Goal: Use online tool/utility: Utilize a website feature to perform a specific function

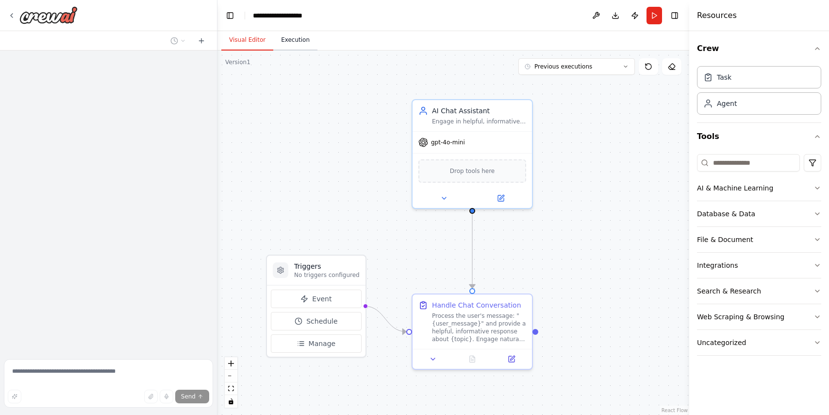
click at [296, 38] on button "Execution" at bounding box center [295, 40] width 44 height 20
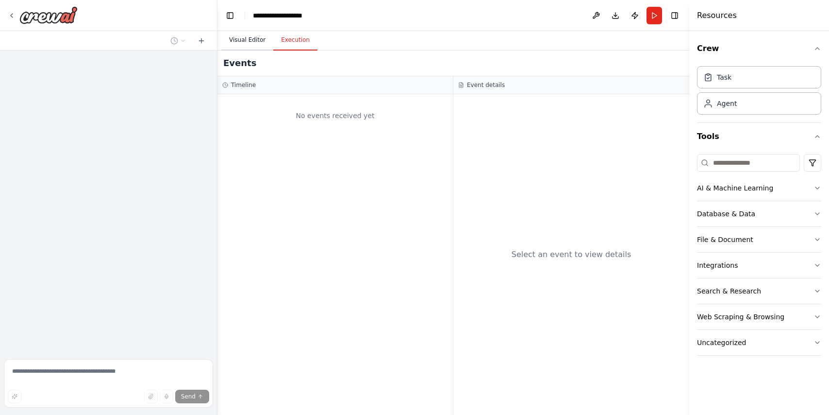
click at [241, 40] on button "Visual Editor" at bounding box center [247, 40] width 52 height 20
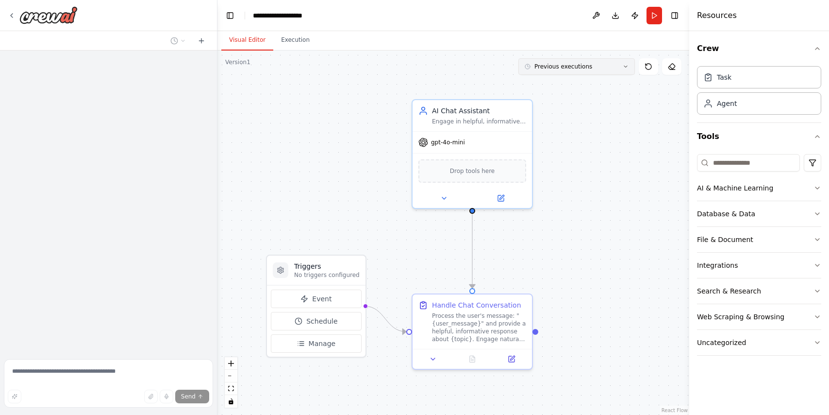
click at [580, 69] on span "Previous executions" at bounding box center [563, 67] width 58 height 8
click at [561, 83] on div "28m ago" at bounding box center [582, 85] width 97 height 8
click at [475, 358] on icon at bounding box center [472, 356] width 5 height 6
click at [470, 357] on icon at bounding box center [472, 356] width 5 height 6
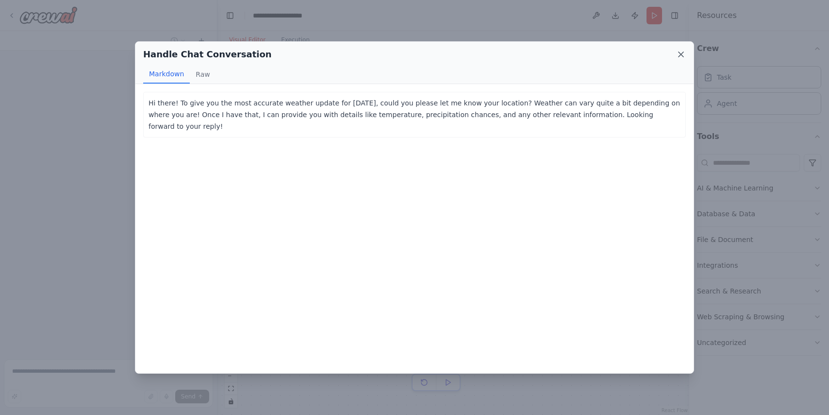
click at [681, 56] on icon at bounding box center [681, 55] width 10 height 10
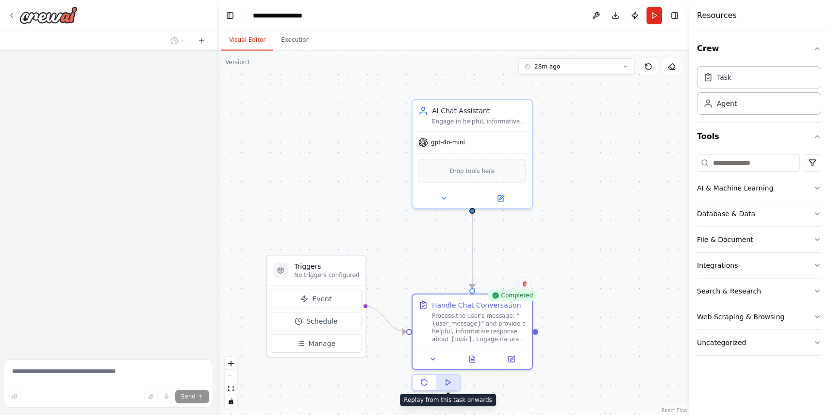
click at [449, 381] on polygon at bounding box center [448, 382] width 4 height 6
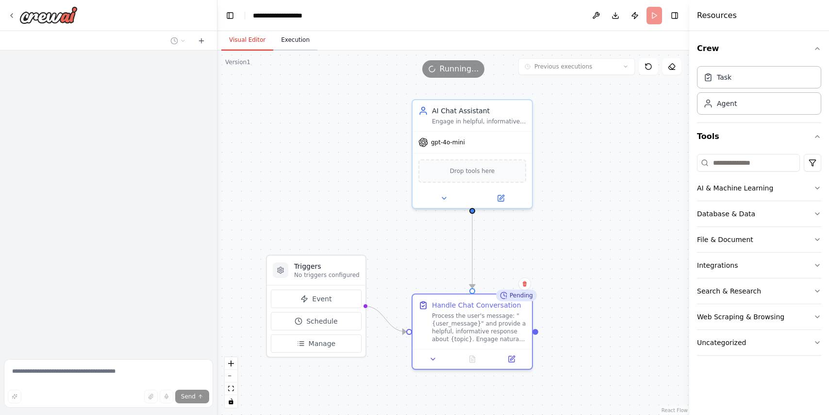
click at [287, 42] on button "Execution" at bounding box center [295, 40] width 44 height 20
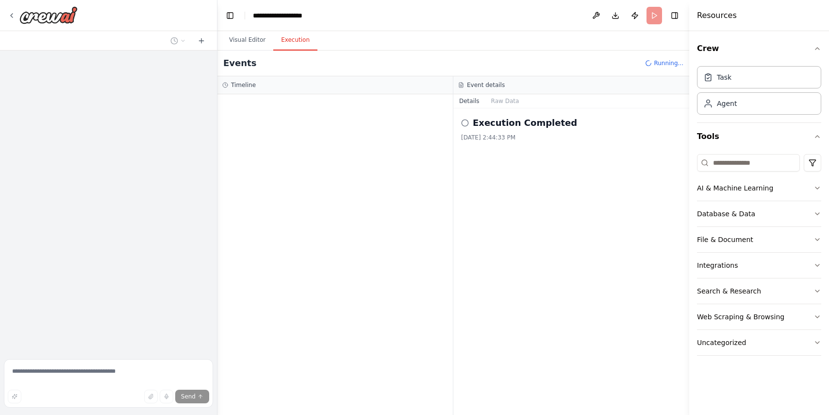
click at [527, 124] on h2 "Execution Completed" at bounding box center [525, 123] width 104 height 14
click at [467, 120] on circle at bounding box center [465, 122] width 6 height 6
click at [252, 43] on button "Visual Editor" at bounding box center [247, 40] width 52 height 20
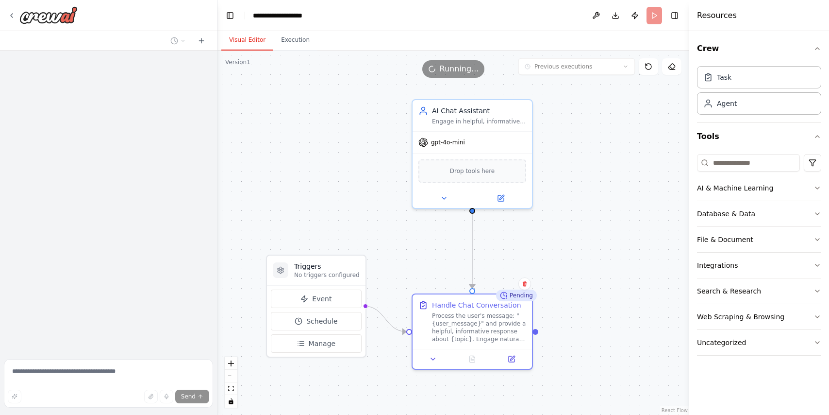
click at [509, 299] on div "Pending" at bounding box center [516, 295] width 41 height 12
click at [479, 336] on div "Process the user's message: "{user_message}" and provide a helpful, informative…" at bounding box center [479, 325] width 94 height 31
click at [478, 154] on div "Drop tools here" at bounding box center [472, 168] width 119 height 35
click at [305, 42] on button "Execution" at bounding box center [295, 40] width 44 height 20
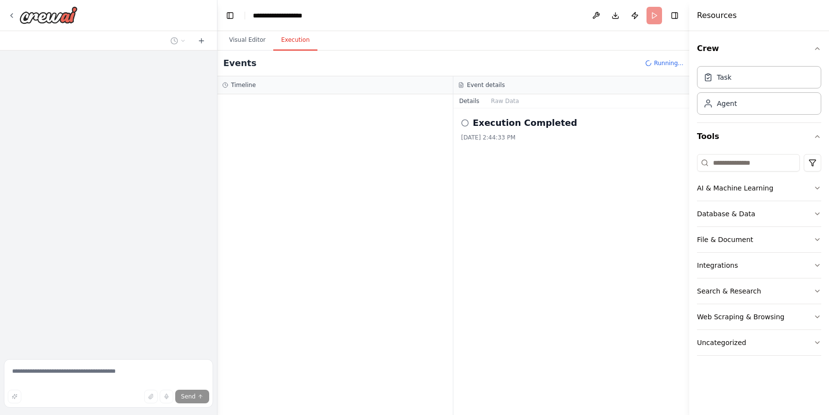
click at [512, 126] on h2 "Execution Completed" at bounding box center [525, 123] width 104 height 14
click at [468, 125] on icon at bounding box center [465, 123] width 8 height 8
click at [13, 17] on icon at bounding box center [12, 16] width 8 height 8
